Goal: Task Accomplishment & Management: Manage account settings

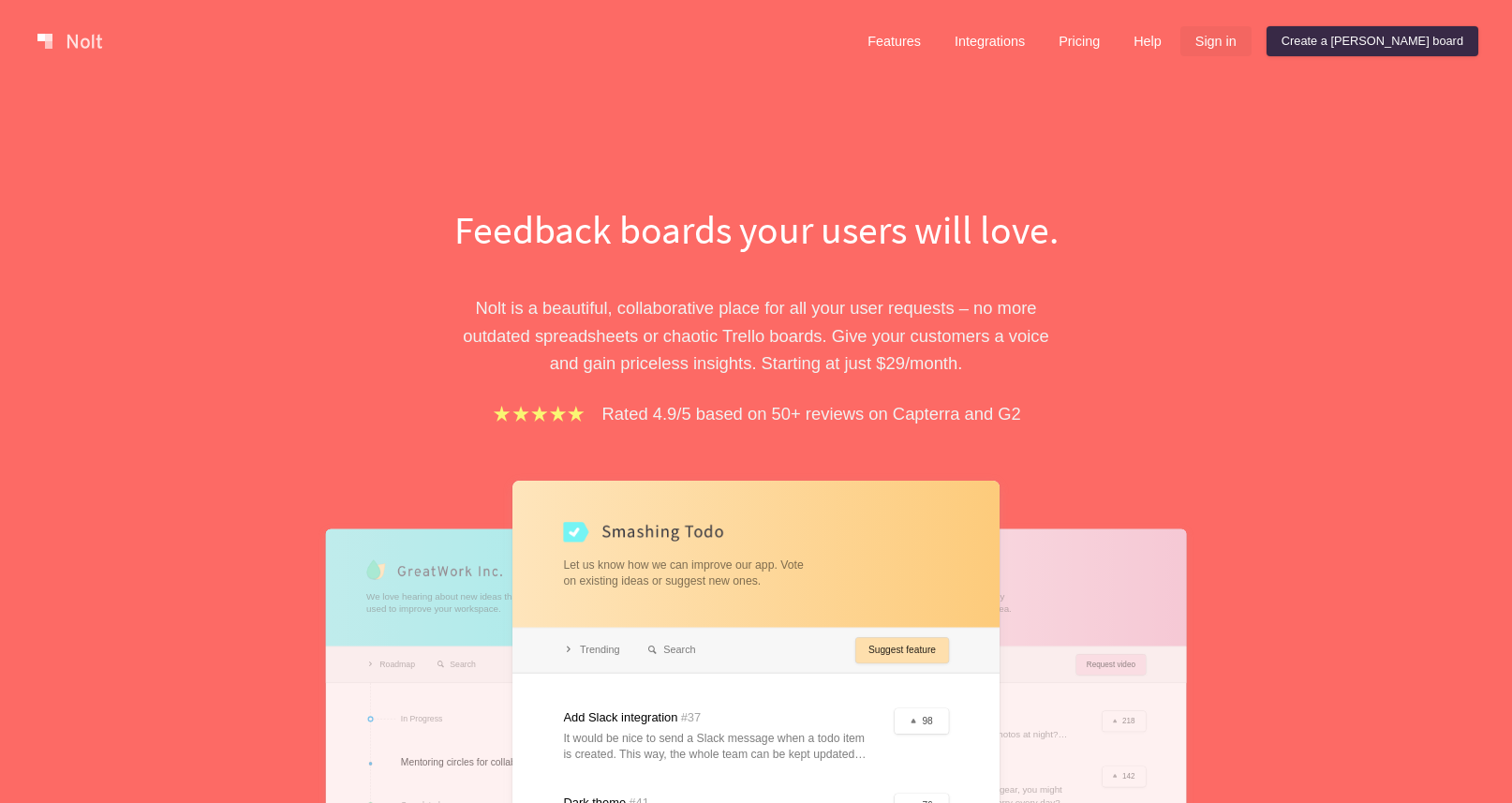
click at [1252, 45] on link "Sign in" at bounding box center [1217, 41] width 72 height 30
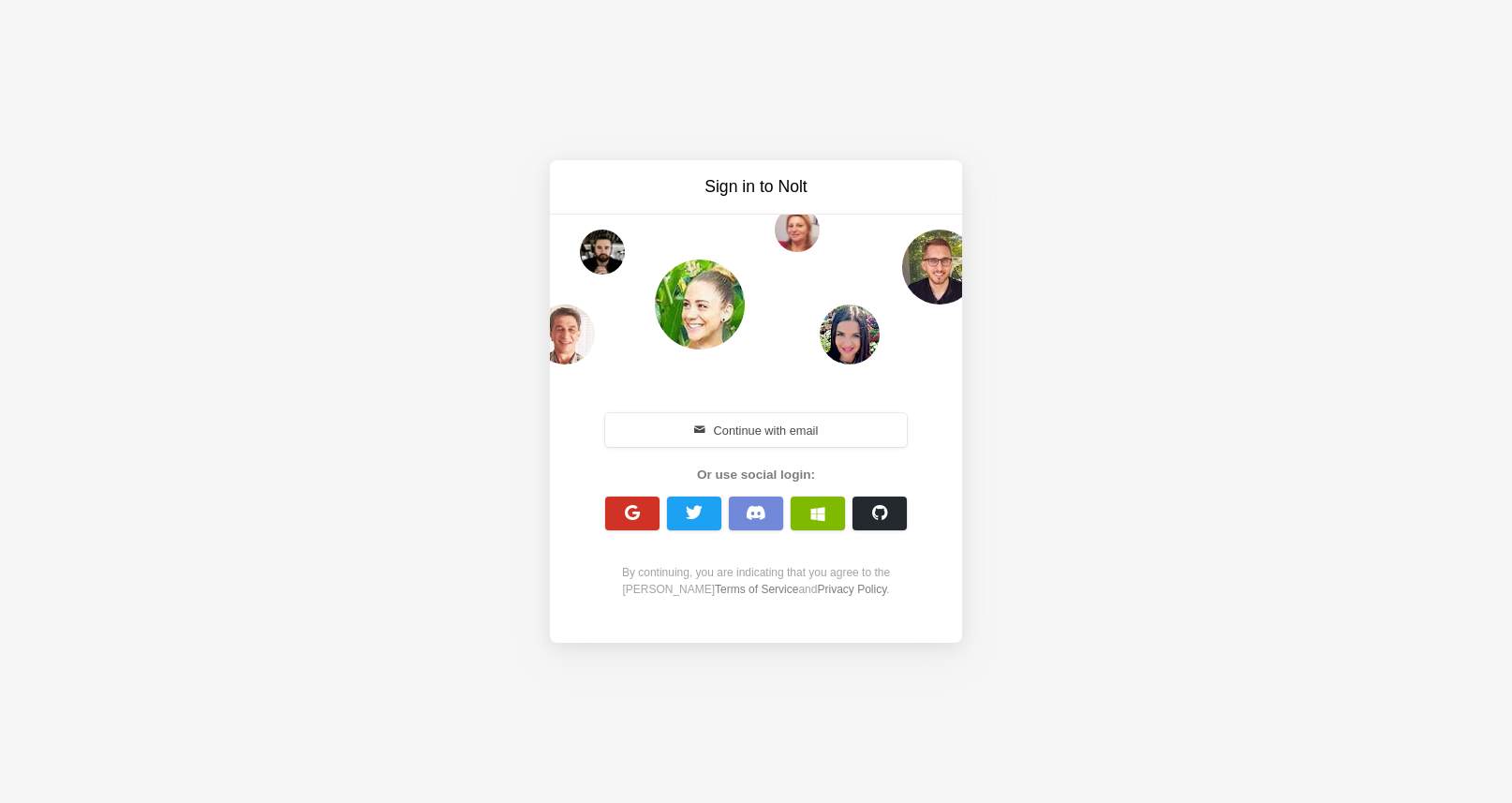
click at [634, 509] on span "button" at bounding box center [633, 513] width 17 height 17
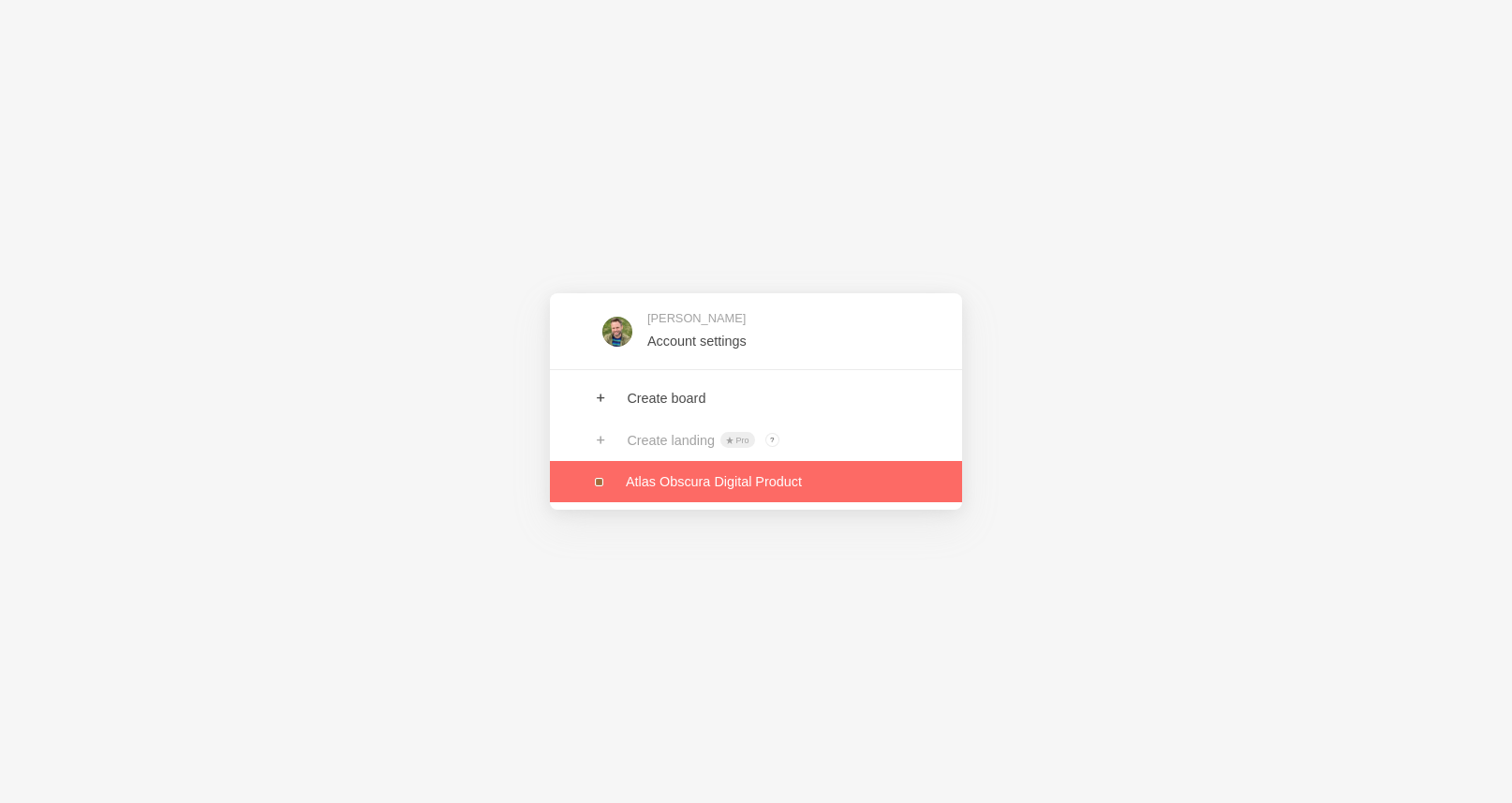
click at [801, 496] on link at bounding box center [756, 482] width 412 height 42
